Goal: Use online tool/utility

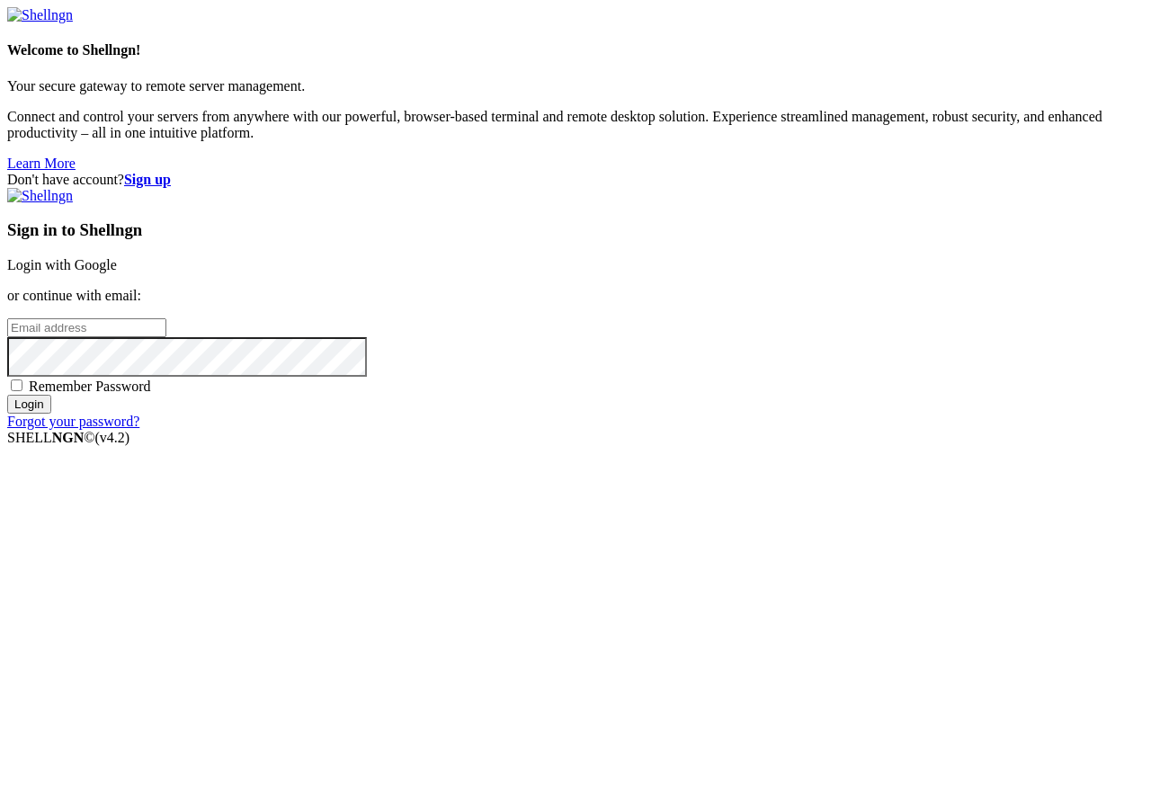
click at [166, 337] on input "email" at bounding box center [86, 327] width 159 height 19
click at [117, 272] on link "Login with Google" at bounding box center [62, 264] width 110 height 15
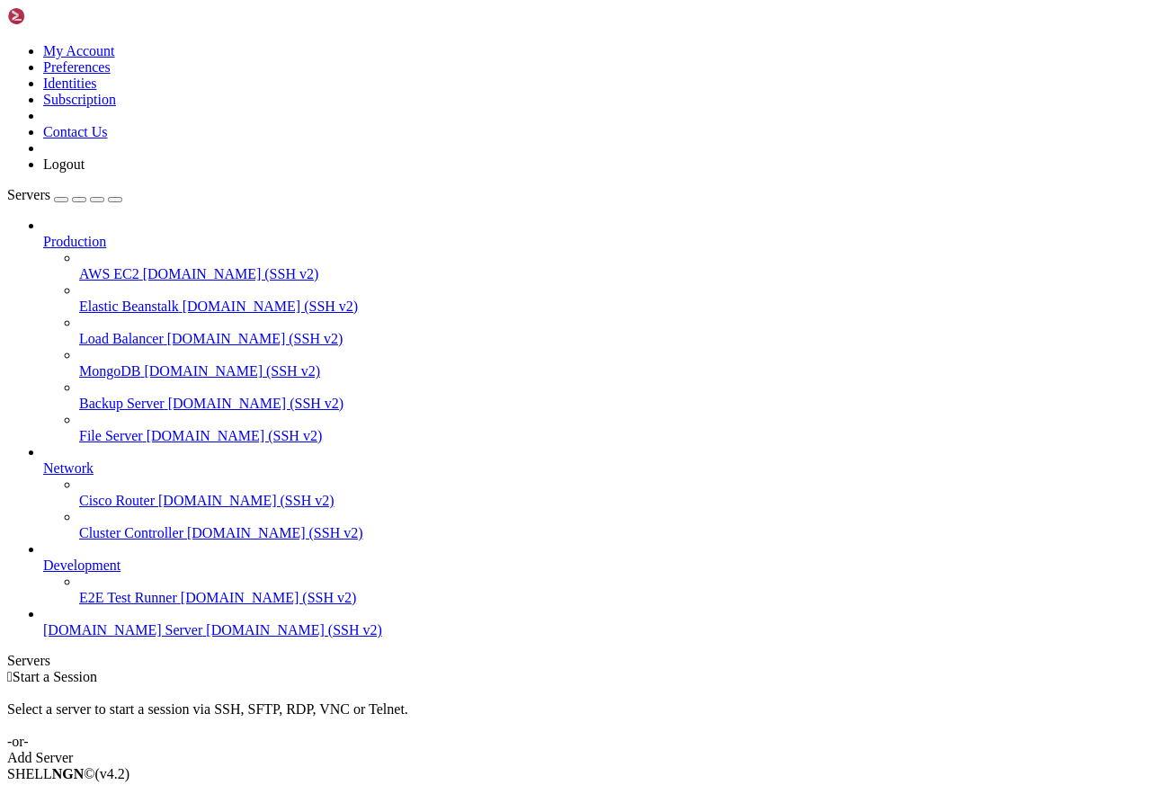
click at [119, 637] on span "[DOMAIN_NAME] Server" at bounding box center [122, 629] width 159 height 15
click at [126, 637] on span "[DOMAIN_NAME] Server" at bounding box center [122, 629] width 159 height 15
